Goal: Transaction & Acquisition: Purchase product/service

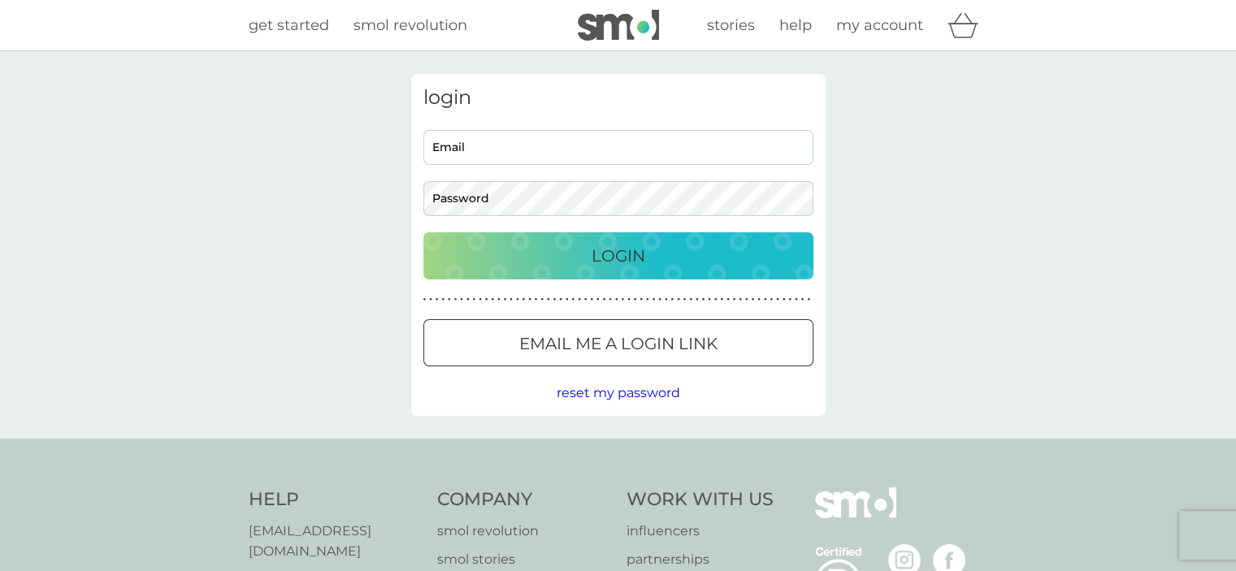
type input "[EMAIL_ADDRESS][DOMAIN_NAME]"
click at [621, 256] on p "Login" at bounding box center [618, 256] width 54 height 26
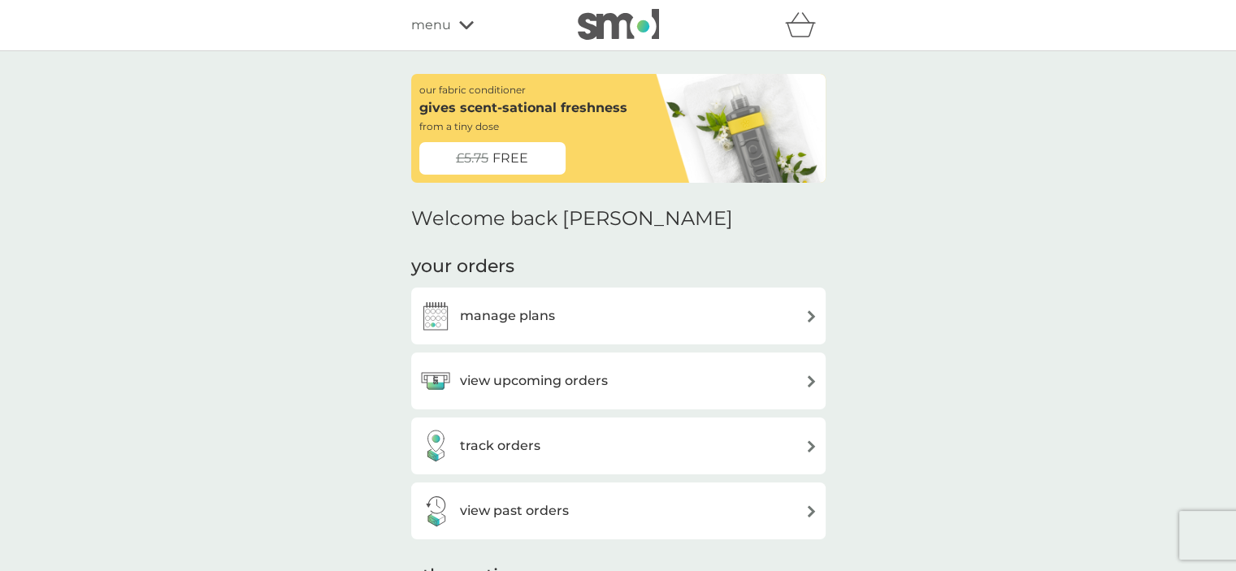
click at [598, 383] on h3 "view upcoming orders" at bounding box center [534, 380] width 148 height 21
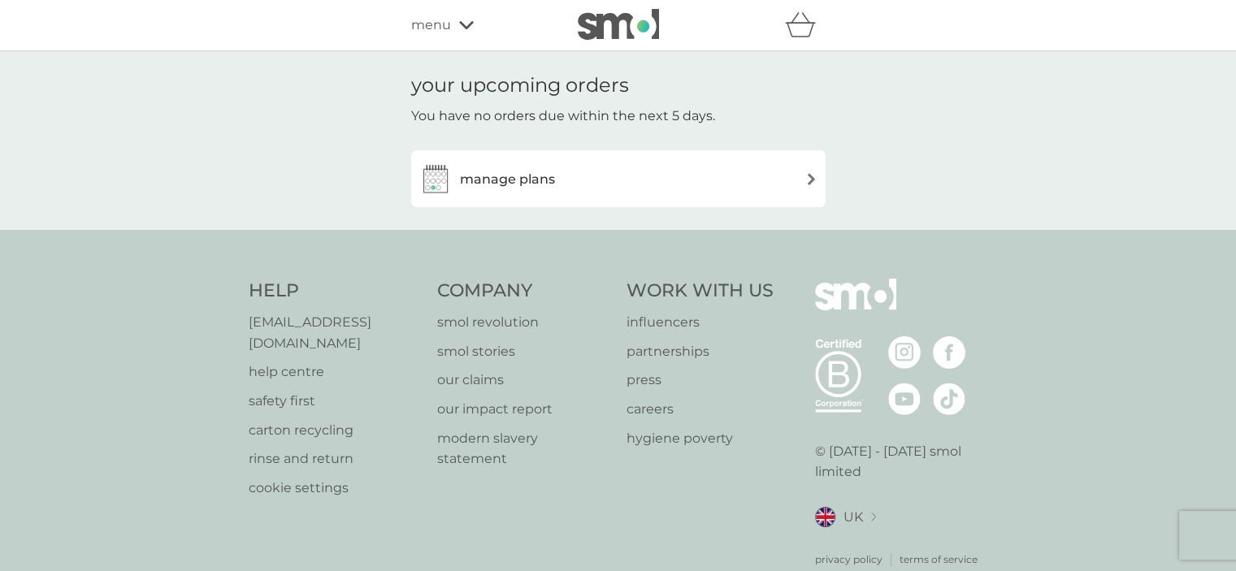
click at [803, 182] on div "manage plans" at bounding box center [618, 178] width 398 height 32
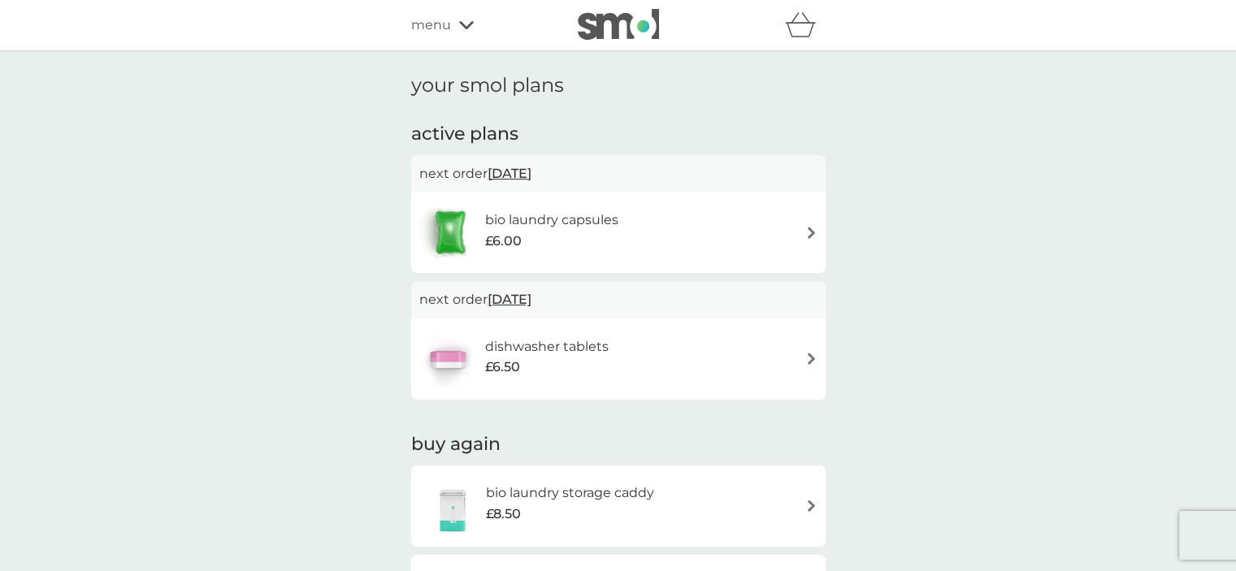
click at [561, 220] on h6 "bio laundry capsules" at bounding box center [551, 220] width 133 height 21
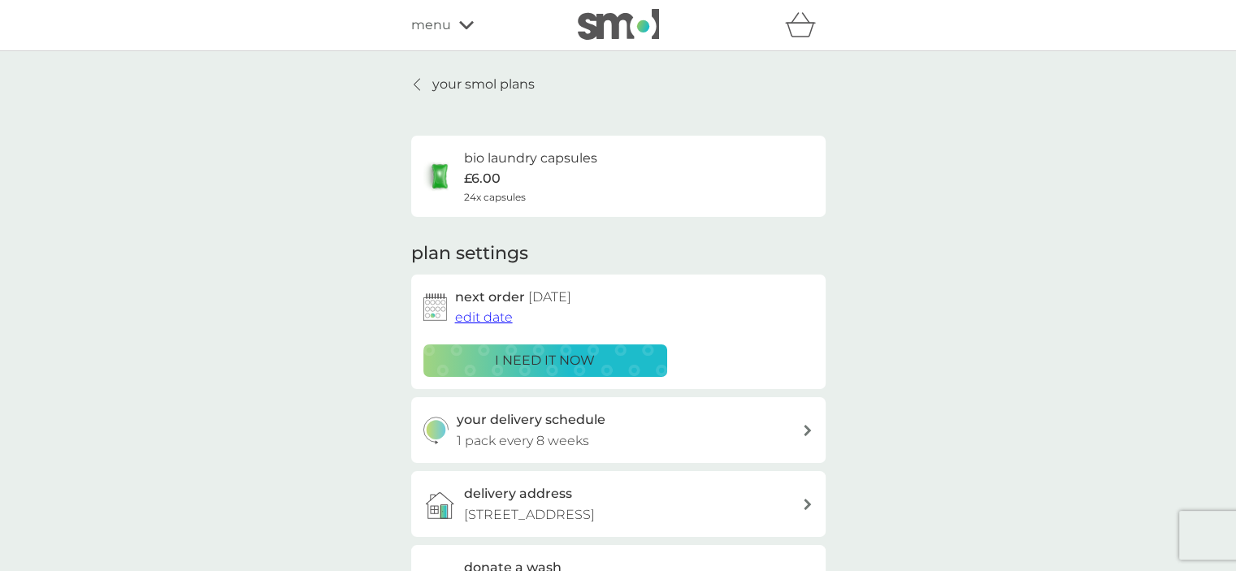
click at [552, 357] on p "i need it now" at bounding box center [545, 360] width 100 height 21
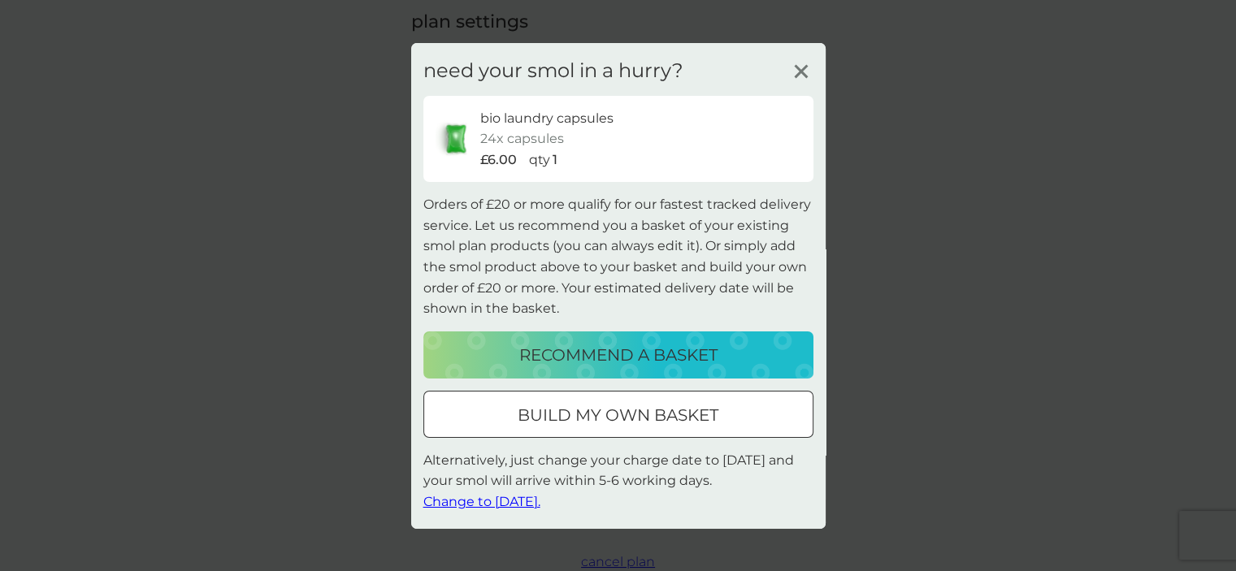
scroll to position [325, 0]
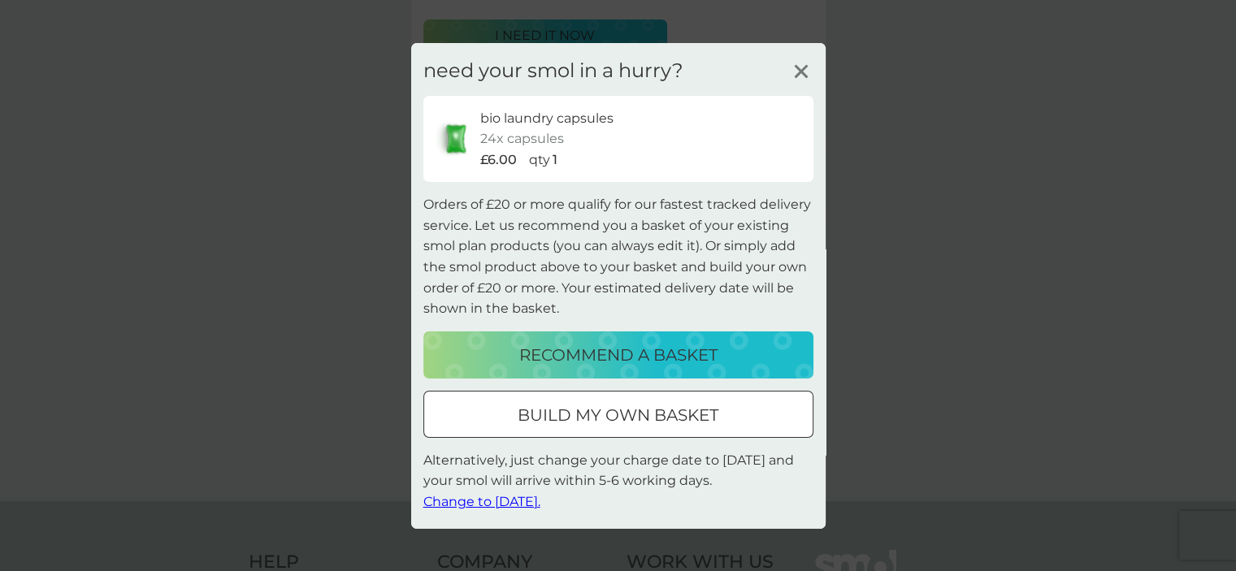
click at [501, 500] on span "Change to [DATE]." at bounding box center [481, 501] width 117 height 15
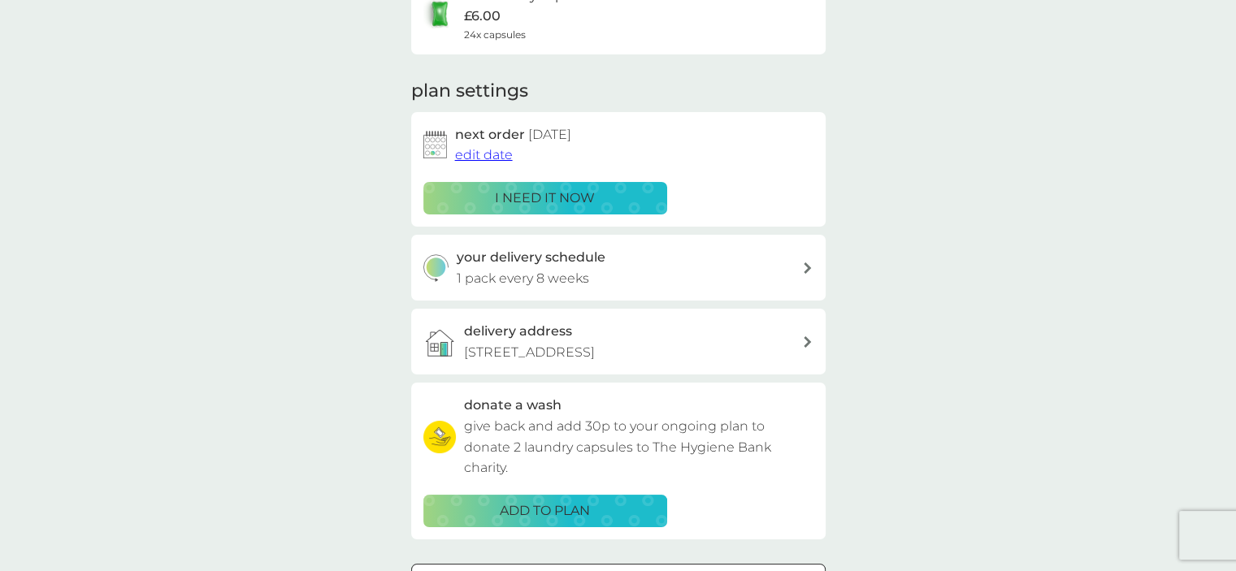
scroll to position [0, 0]
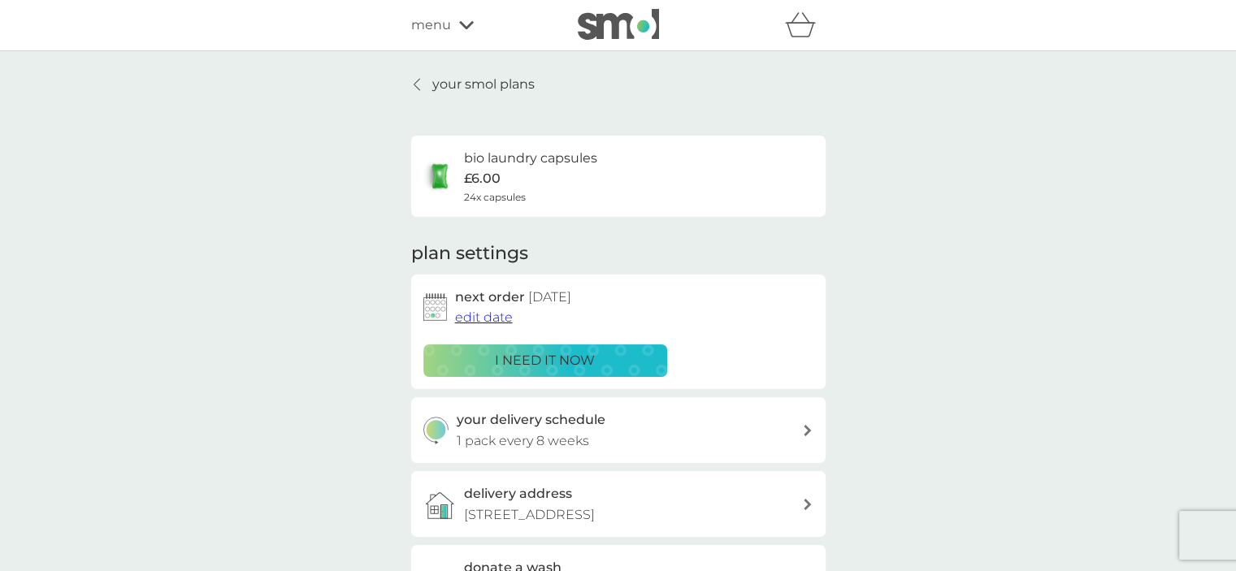
click at [552, 356] on p "i need it now" at bounding box center [545, 360] width 100 height 21
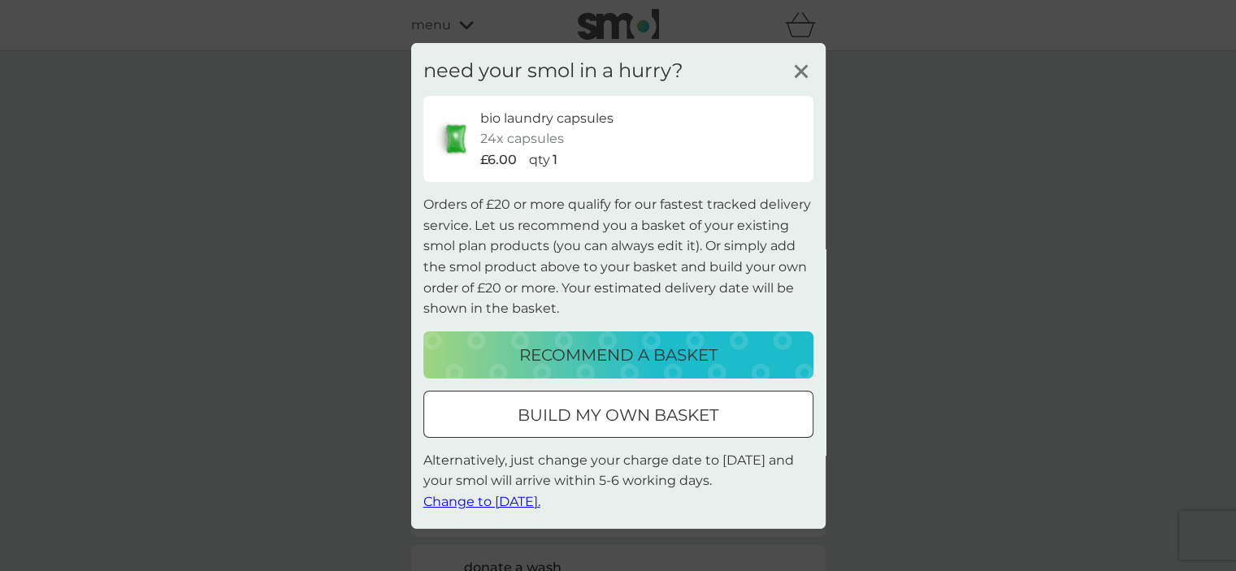
click at [663, 353] on p "recommend a basket" at bounding box center [618, 355] width 198 height 26
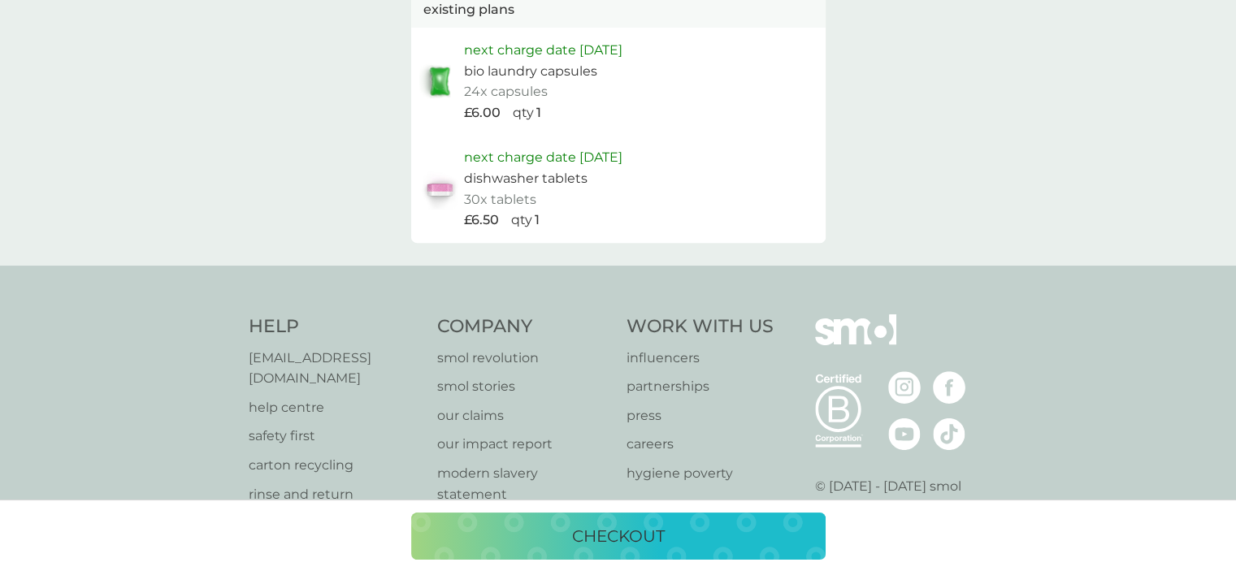
scroll to position [889, 0]
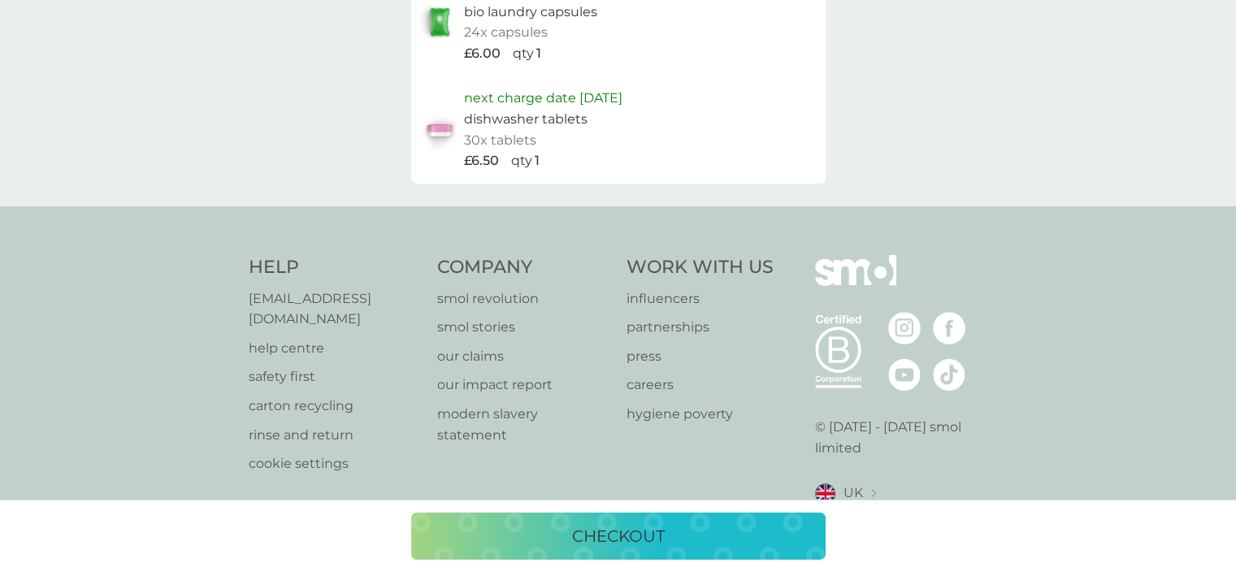
click at [622, 541] on p "checkout" at bounding box center [618, 536] width 93 height 26
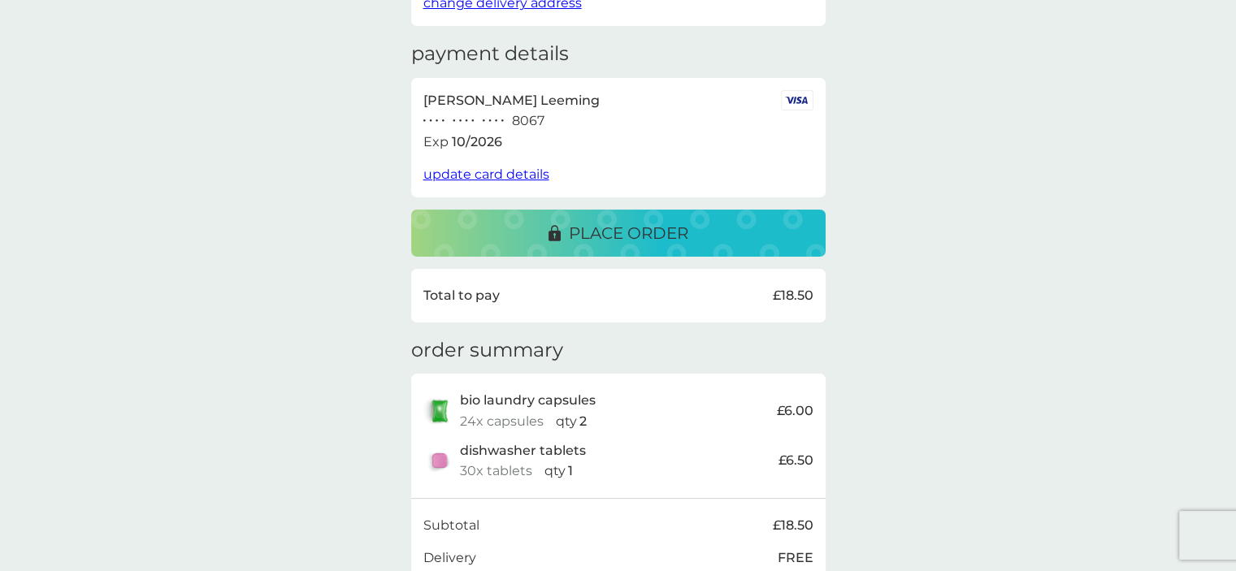
scroll to position [325, 0]
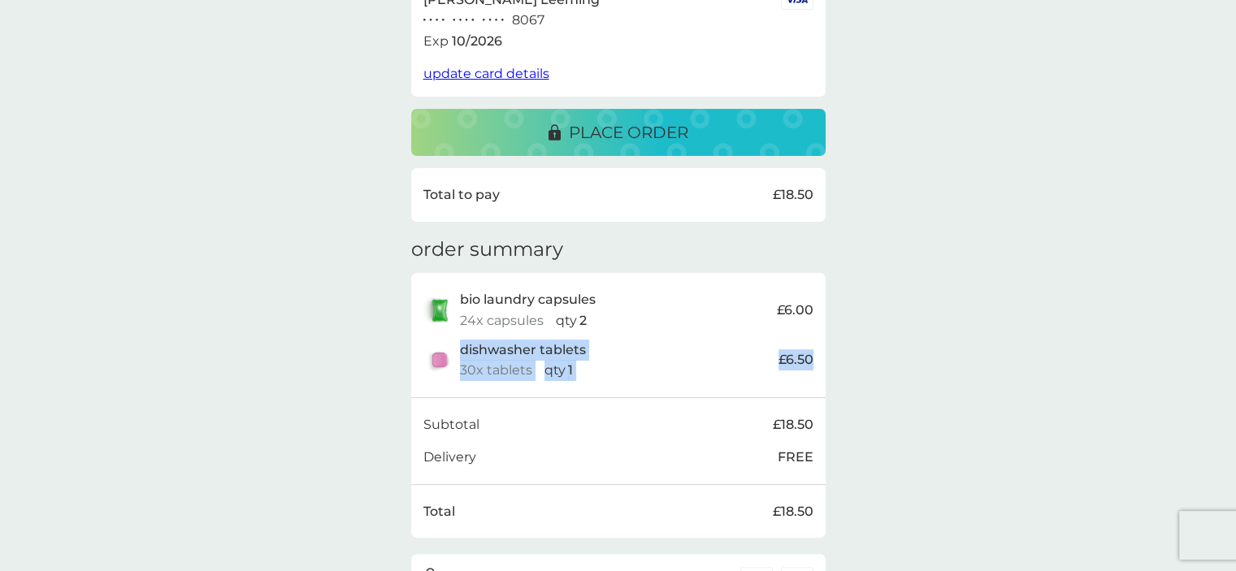
drag, startPoint x: 462, startPoint y: 350, endPoint x: 825, endPoint y: 383, distance: 364.6
click at [825, 383] on div "delivery address Kay Leeming 43 Postland Road Crowland PE6 0JB change delivery …" at bounding box center [618, 174] width 439 height 851
click at [863, 371] on div "delivery address Kay Leeming 43 Postland Road Crowland PE6 0JB change delivery …" at bounding box center [618, 174] width 1236 height 896
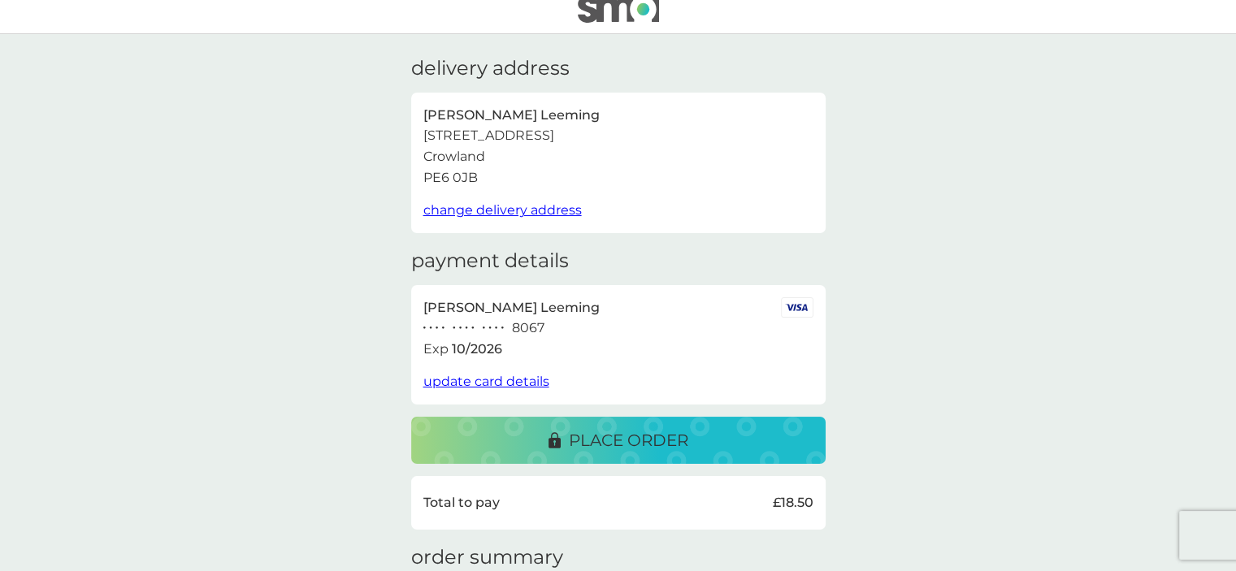
scroll to position [0, 0]
